Goal: Information Seeking & Learning: Understand process/instructions

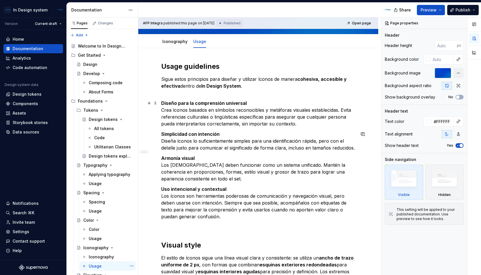
scroll to position [61, 0]
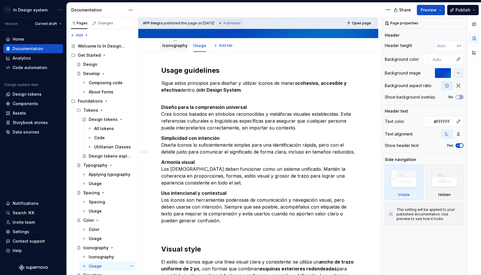
click at [166, 47] on link "Iconography" at bounding box center [174, 45] width 25 height 5
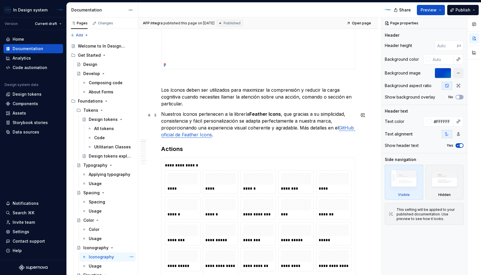
scroll to position [166, 0]
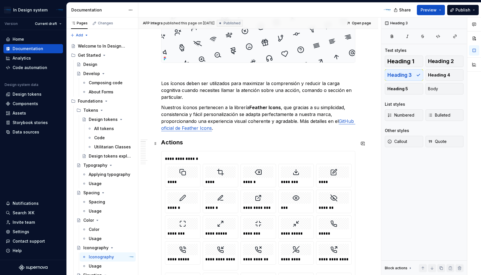
click at [192, 140] on h3 "Actions" at bounding box center [258, 142] width 194 height 8
click at [163, 141] on h3 "Actions" at bounding box center [258, 142] width 194 height 8
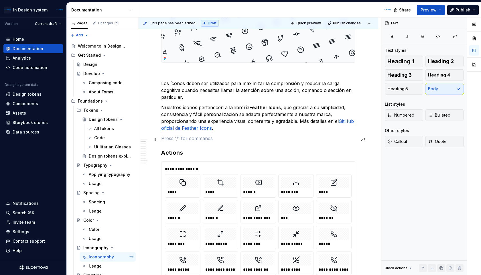
click at [163, 141] on p at bounding box center [258, 138] width 194 height 7
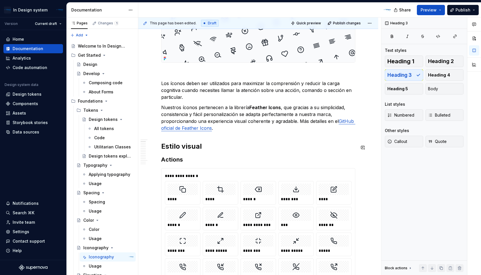
click at [96, 267] on div "Usage" at bounding box center [95, 266] width 13 height 6
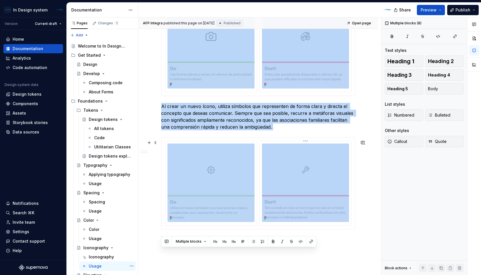
scroll to position [596, 0]
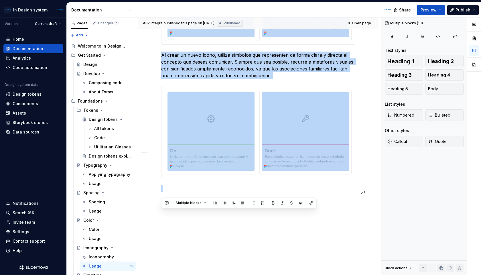
drag, startPoint x: 162, startPoint y: 35, endPoint x: 285, endPoint y: 204, distance: 209.4
copy div "Loremi dolor Si ametco ad elitse doeiu tem incid utlabo etdol m aliquaenima: mi…"
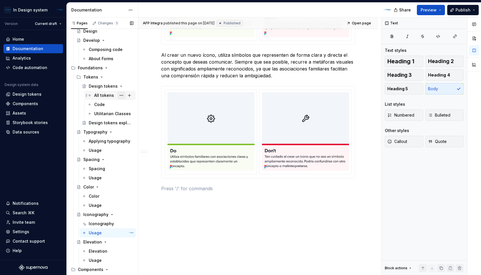
scroll to position [33, 0]
click at [100, 221] on div "Iconography" at bounding box center [101, 223] width 25 height 6
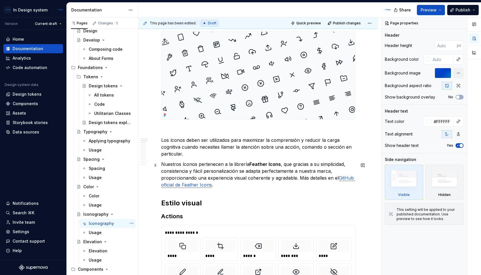
scroll to position [109, 0]
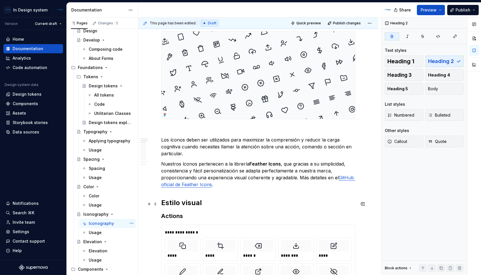
type textarea "*"
drag, startPoint x: 207, startPoint y: 204, endPoint x: 156, endPoint y: 202, distance: 51.6
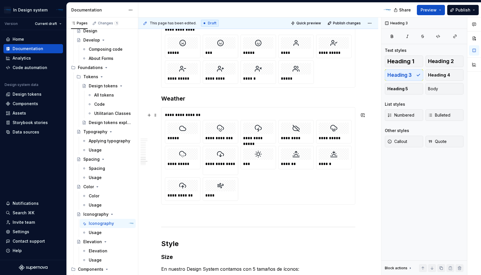
scroll to position [2672, 0]
click at [39, 104] on div "Components" at bounding box center [33, 104] width 55 height 6
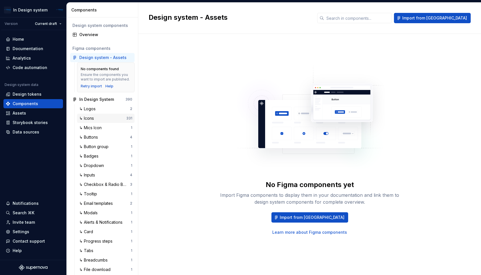
click at [107, 121] on div "↳ Icons" at bounding box center [102, 118] width 47 height 6
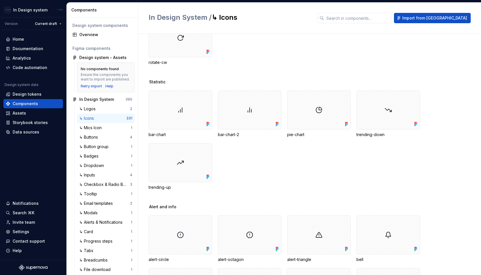
scroll to position [777, 0]
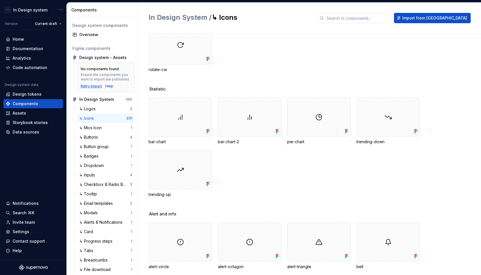
click at [93, 86] on div "Retry import" at bounding box center [91, 86] width 21 height 5
click at [35, 50] on div "Documentation" at bounding box center [28, 49] width 31 height 6
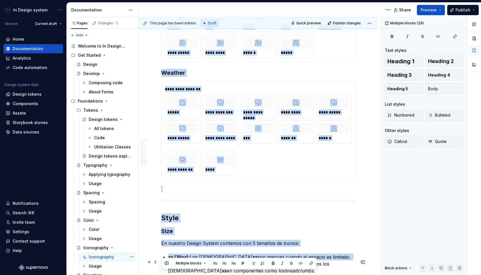
scroll to position [2713, 0]
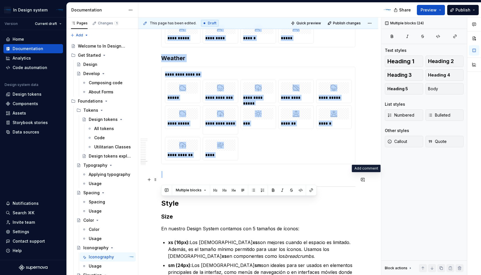
drag, startPoint x: 164, startPoint y: 49, endPoint x: 363, endPoint y: 177, distance: 236.4
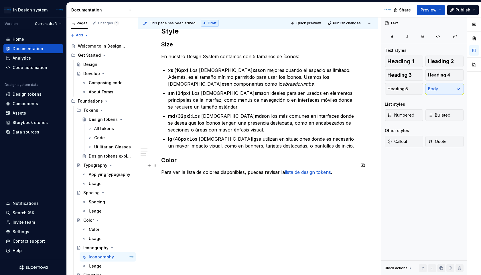
scroll to position [790, 0]
click at [100, 264] on div "Usage" at bounding box center [95, 266] width 13 height 6
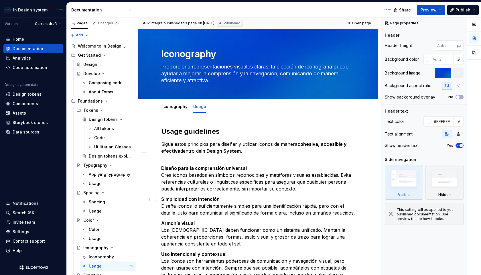
type textarea "*"
